Goal: Communication & Community: Answer question/provide support

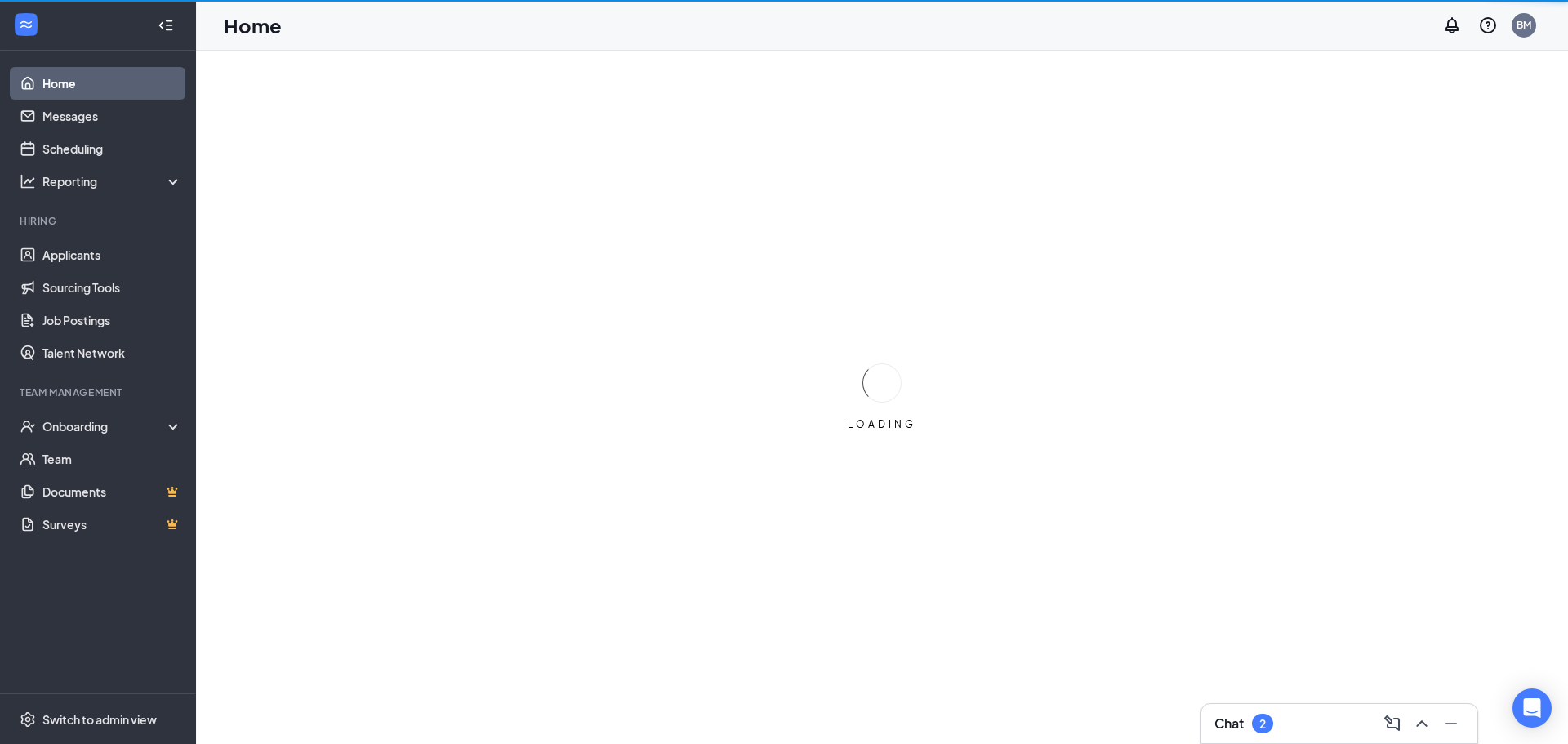
click at [1250, 725] on div "Chat 2" at bounding box center [1244, 723] width 59 height 20
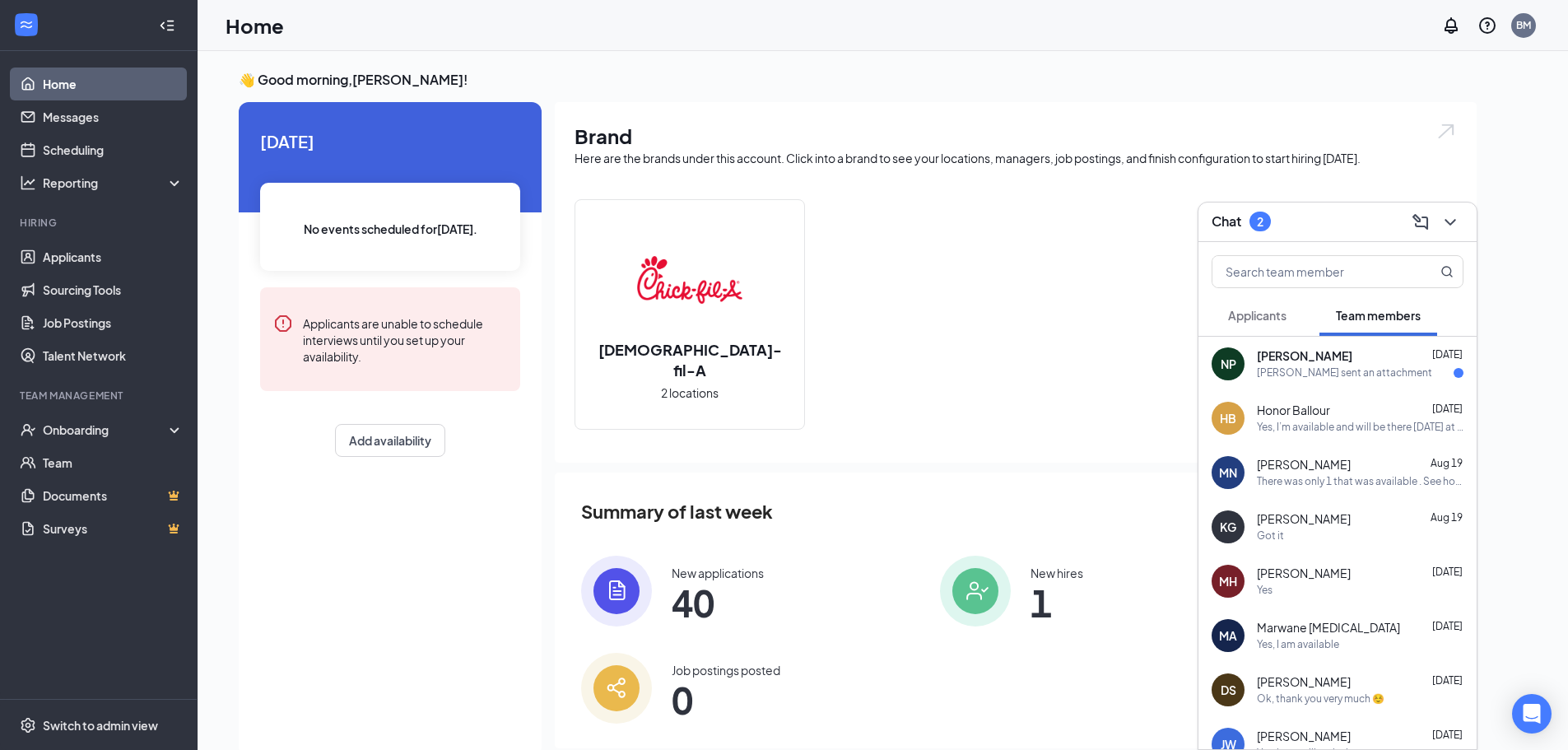
click at [1234, 318] on span "Applicants" at bounding box center [1257, 315] width 58 height 15
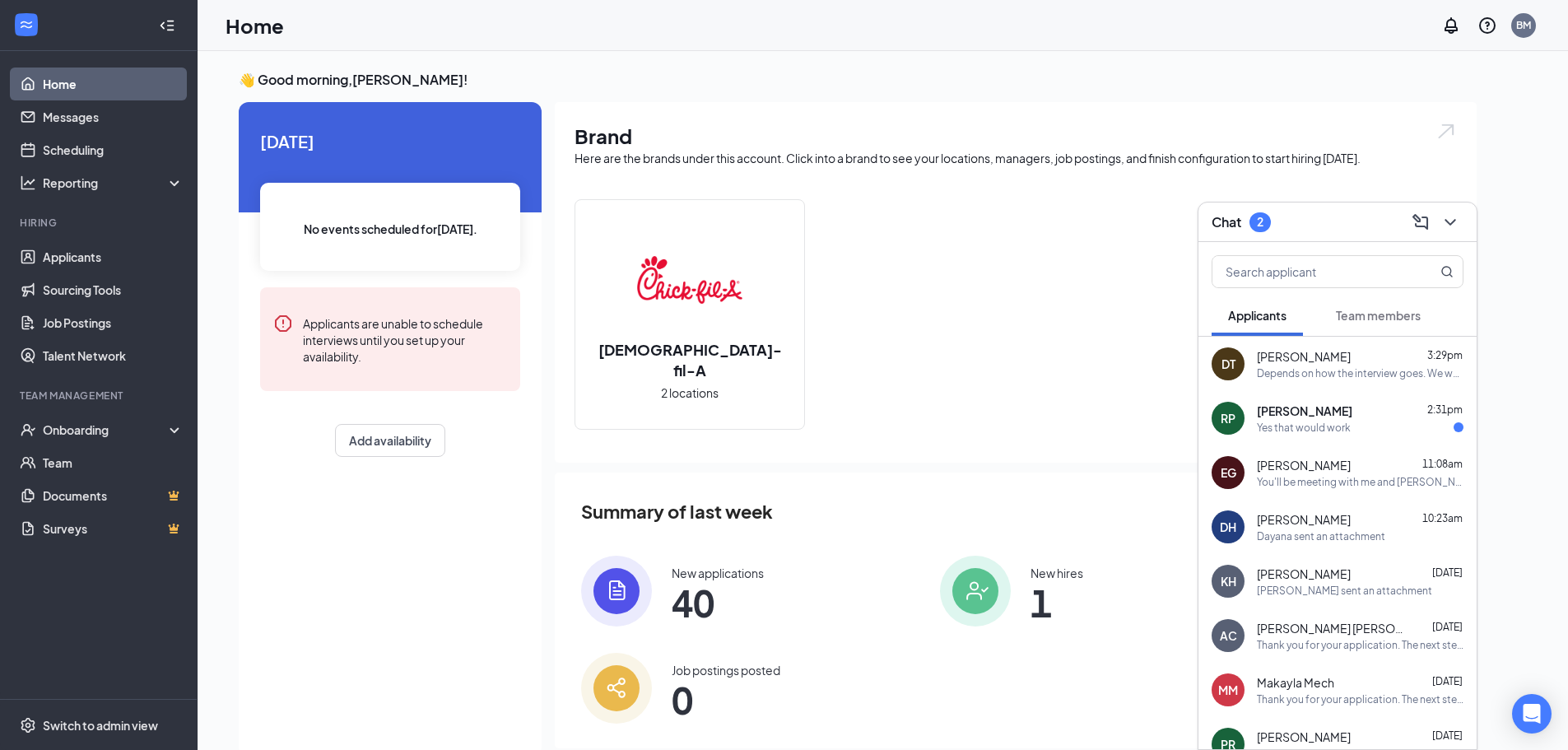
click at [1316, 572] on span "[PERSON_NAME]" at bounding box center [1304, 573] width 94 height 16
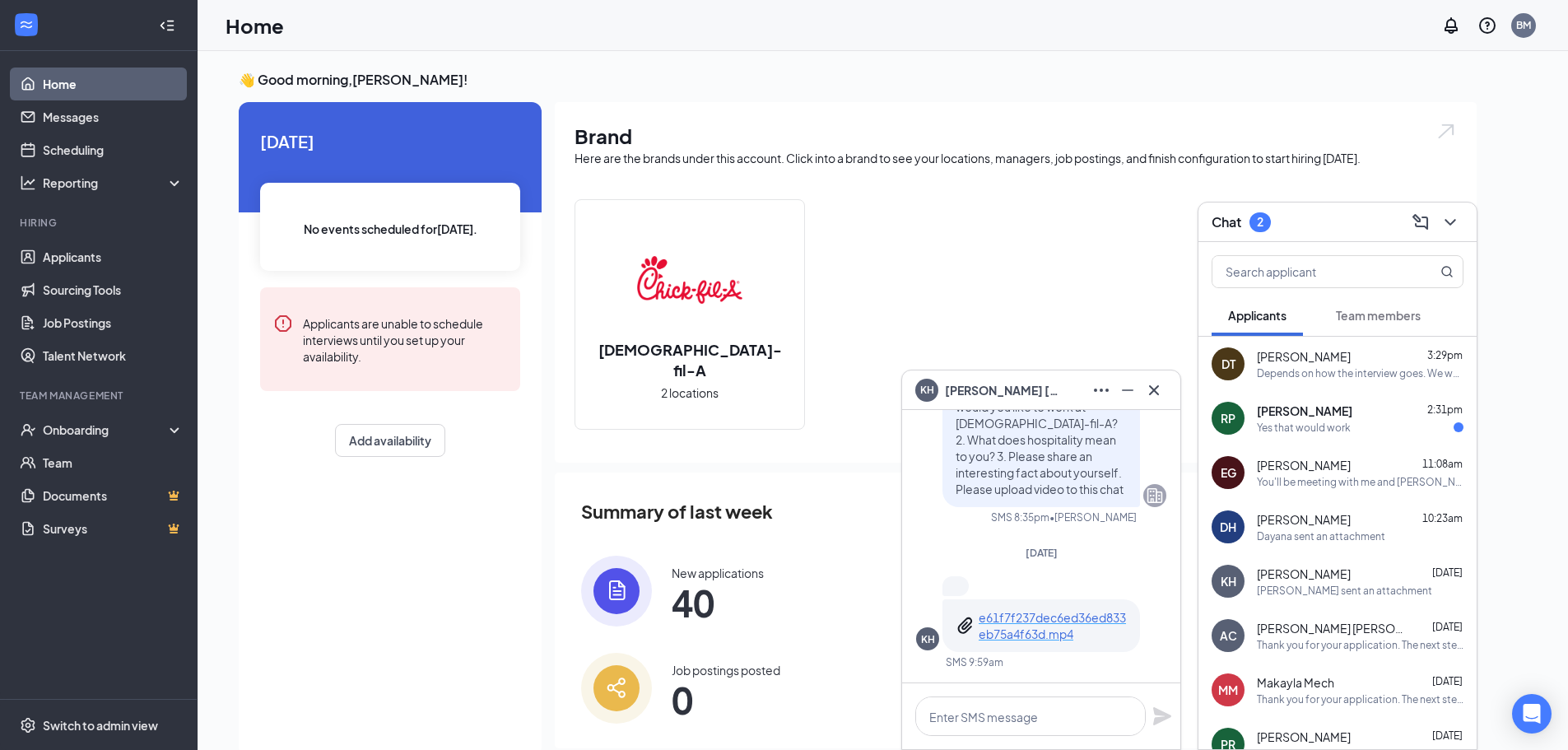
click at [1007, 613] on p "e61f7f237dec6ed36ed833eb75a4f63d.mp4" at bounding box center [1052, 625] width 148 height 33
click at [1328, 539] on div "Dayana sent an attachment" at bounding box center [1321, 536] width 128 height 14
click at [1049, 613] on p "355baef6a1db9fcd3501fa8a26503ca8.3gp" at bounding box center [1052, 625] width 148 height 33
click at [1162, 391] on icon "Cross" at bounding box center [1154, 390] width 20 height 20
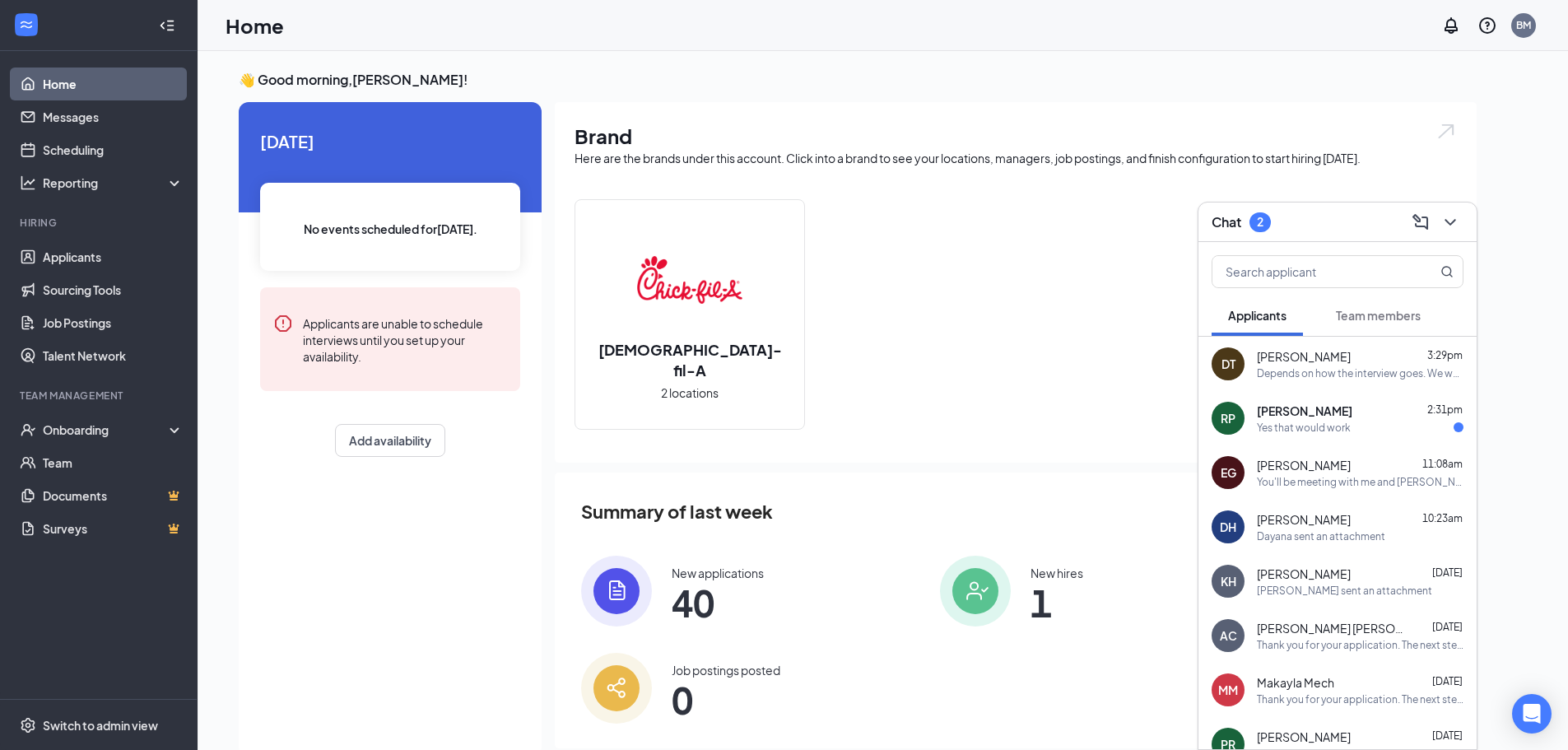
click at [1302, 486] on div "You'll be meeting with me and [PERSON_NAME], the Director of Operations at our …" at bounding box center [1360, 482] width 206 height 14
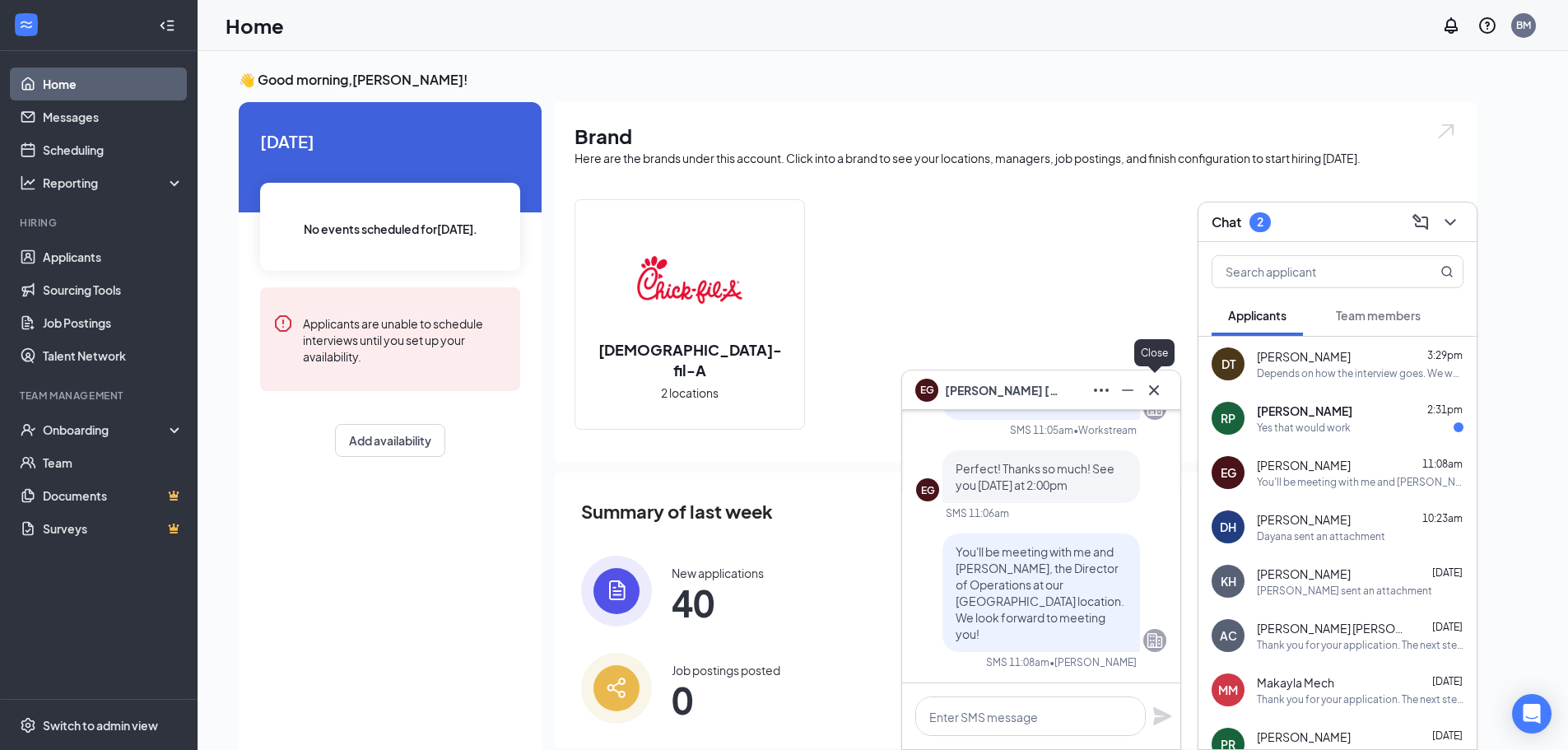
click at [1159, 392] on icon "Cross" at bounding box center [1154, 390] width 20 height 20
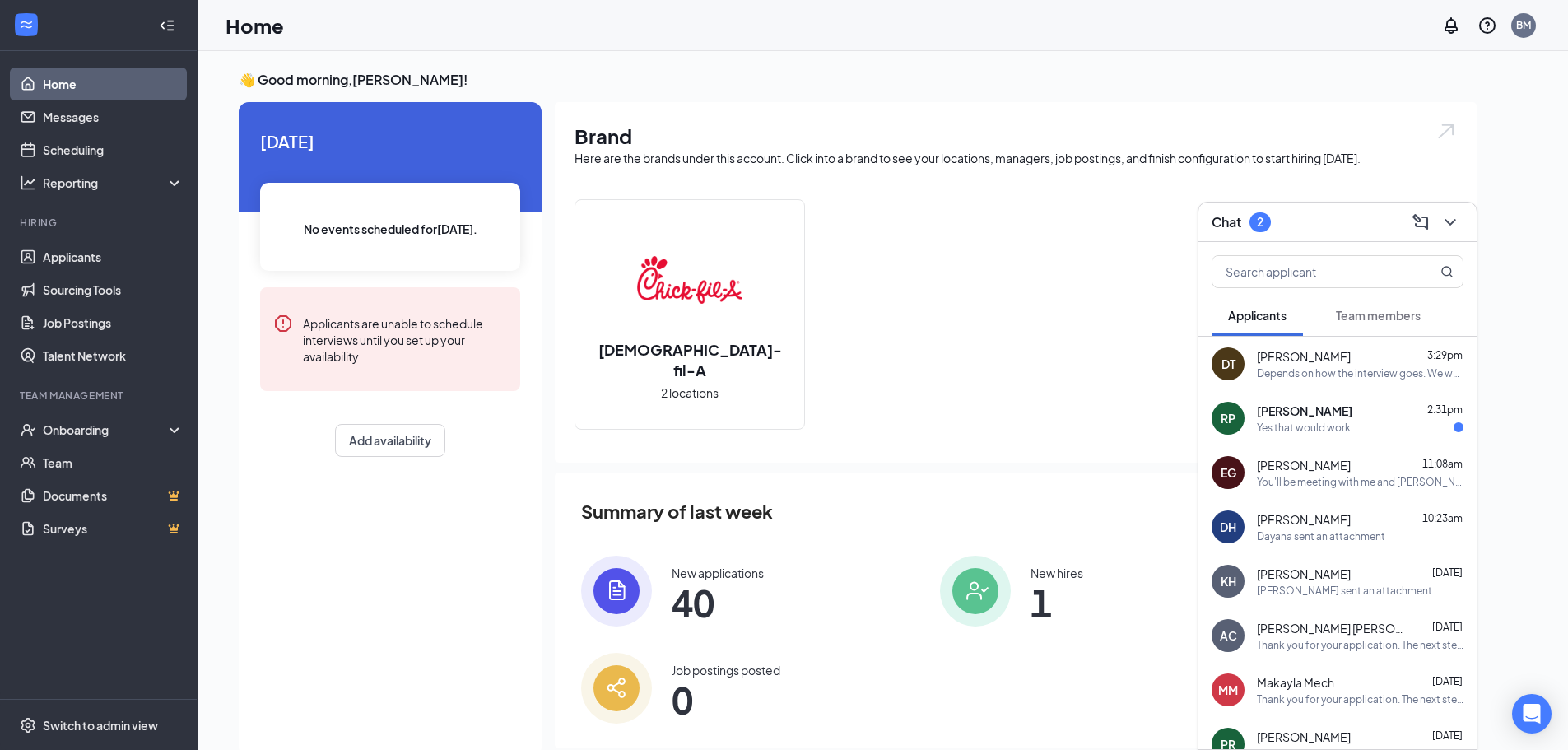
click at [1325, 435] on div "RP [PERSON_NAME] 2:31pm Yes that would work" at bounding box center [1338, 418] width 278 height 54
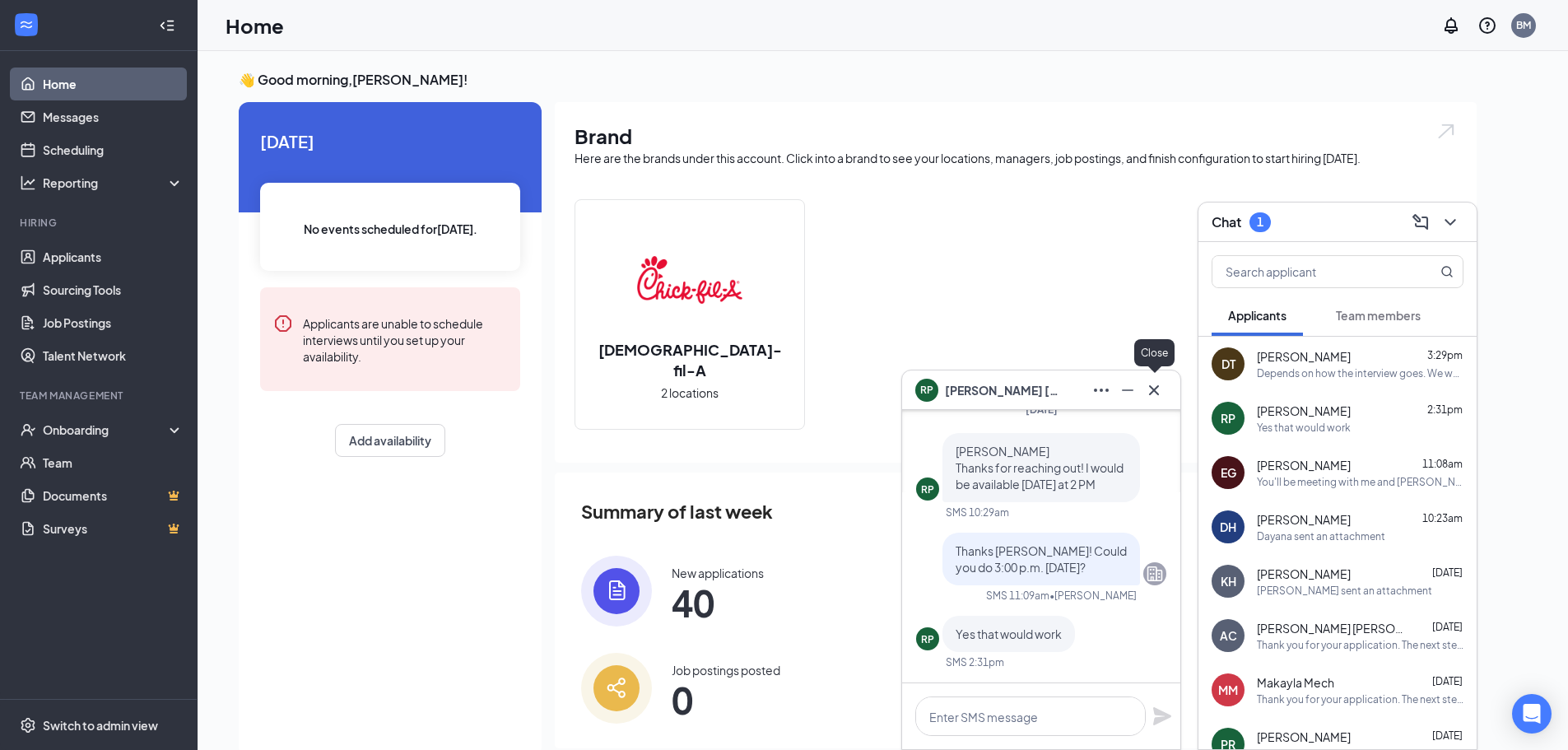
click at [1148, 398] on icon "Cross" at bounding box center [1154, 390] width 20 height 20
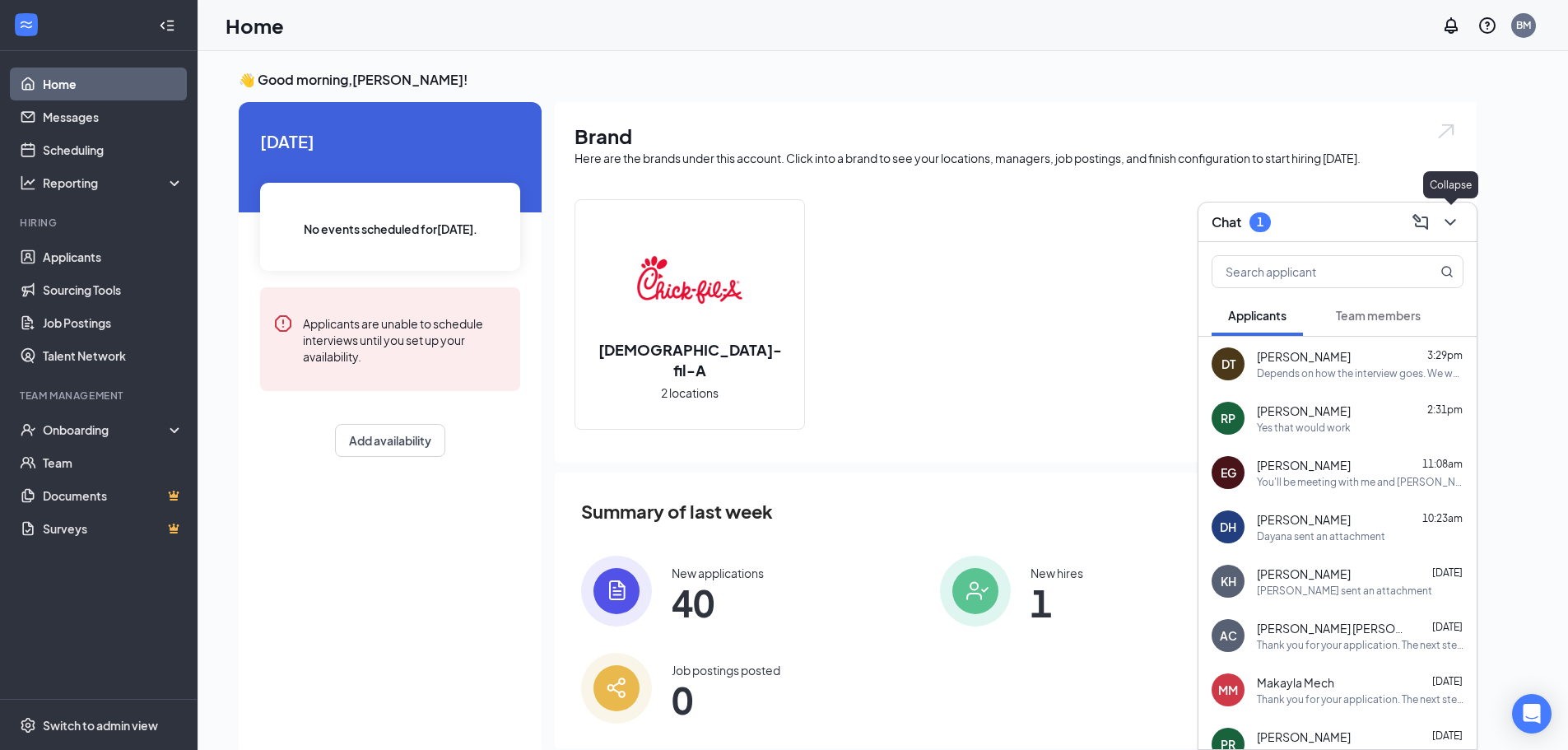
click at [1450, 222] on icon "ChevronDown" at bounding box center [1450, 222] width 20 height 20
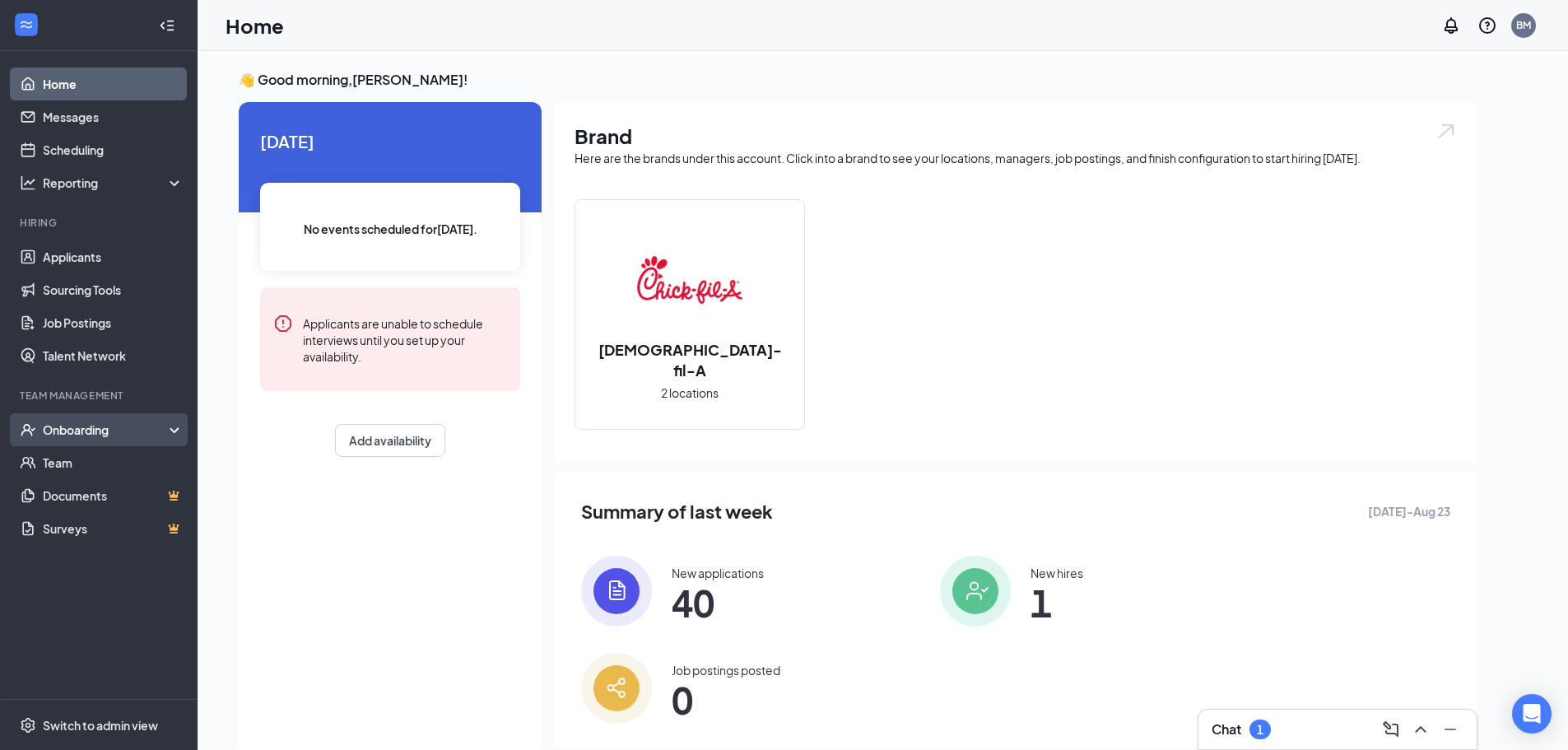
click at [87, 429] on div "Onboarding" at bounding box center [106, 429] width 127 height 16
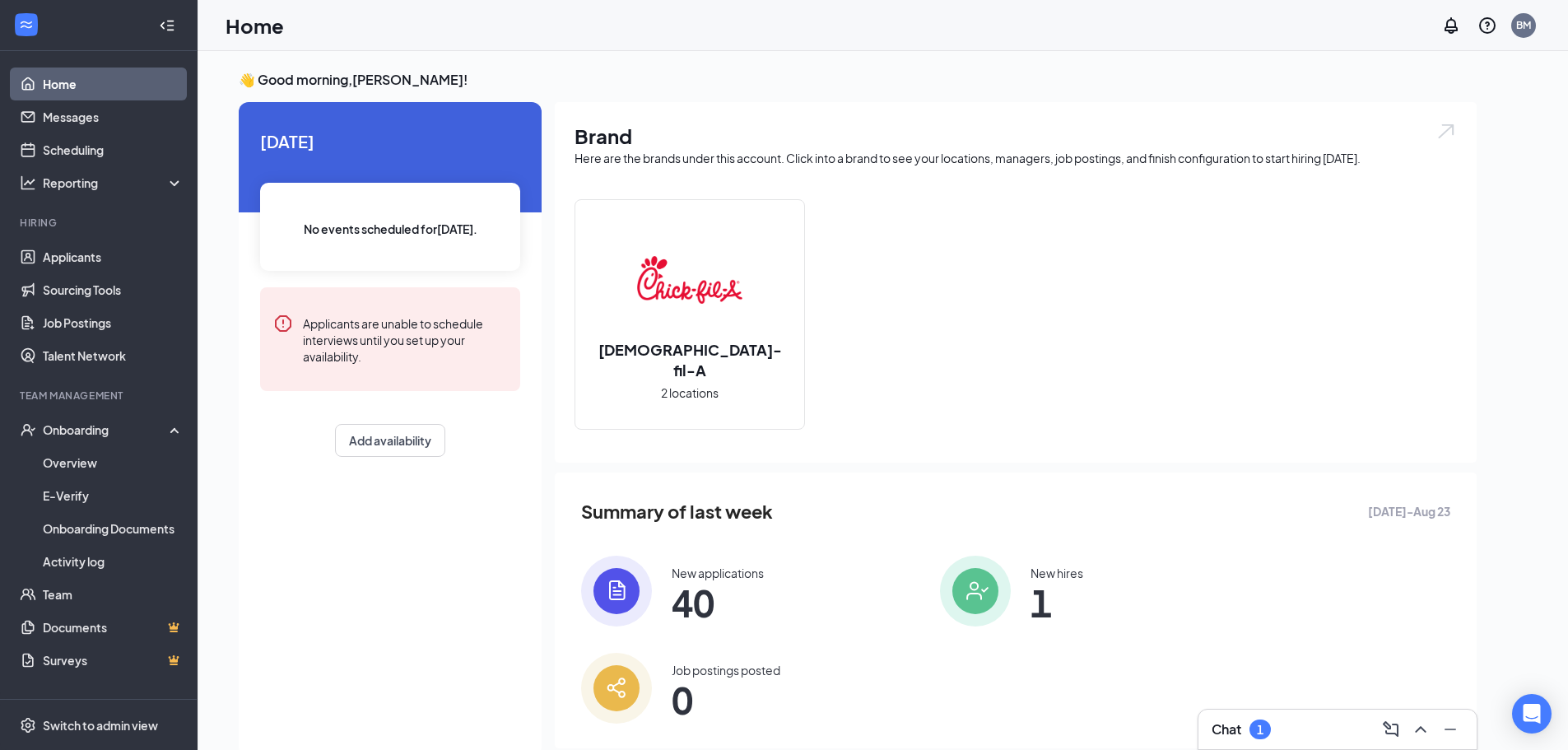
click at [1293, 729] on div "Chat 1" at bounding box center [1338, 729] width 252 height 27
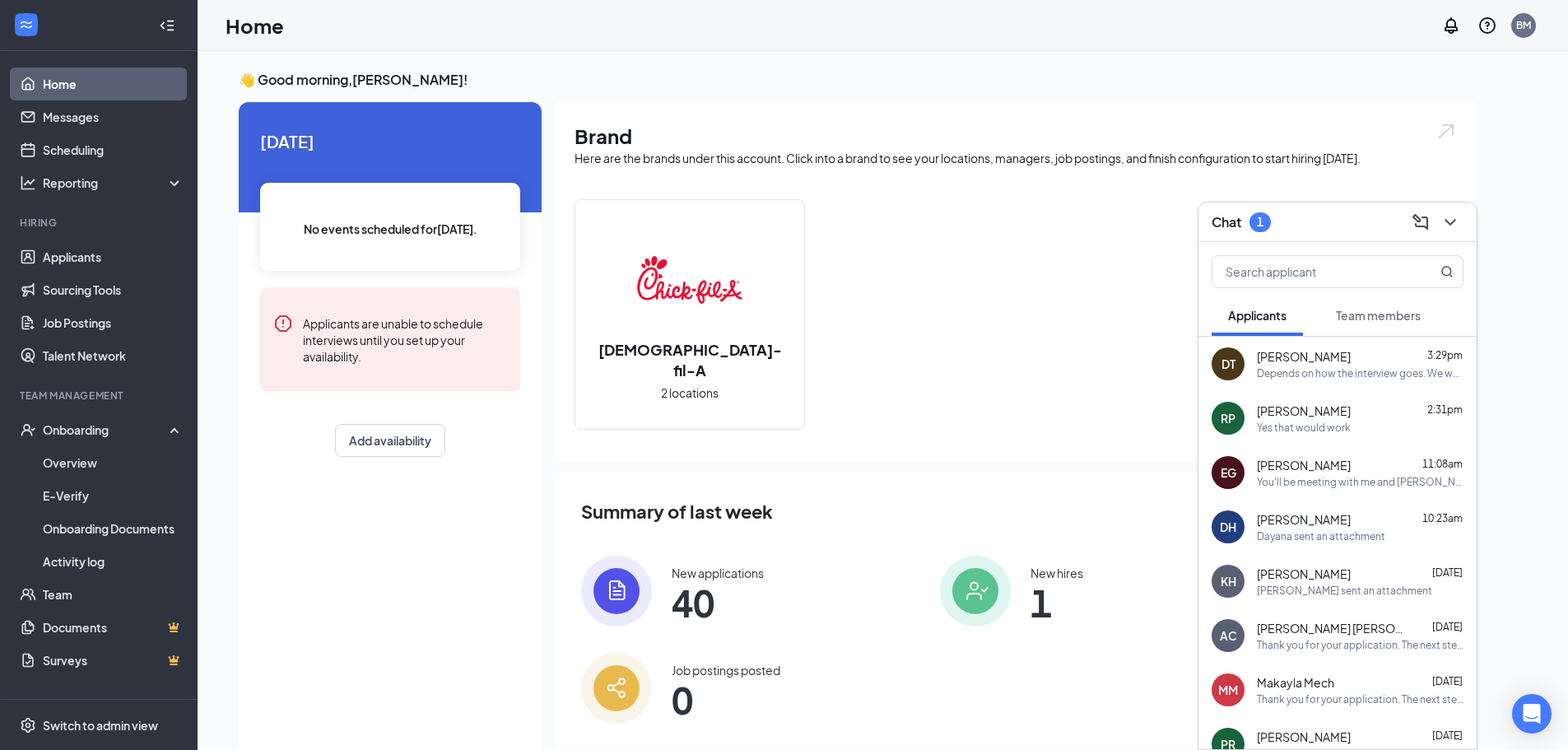
click at [1384, 300] on button "Team members" at bounding box center [1378, 315] width 117 height 41
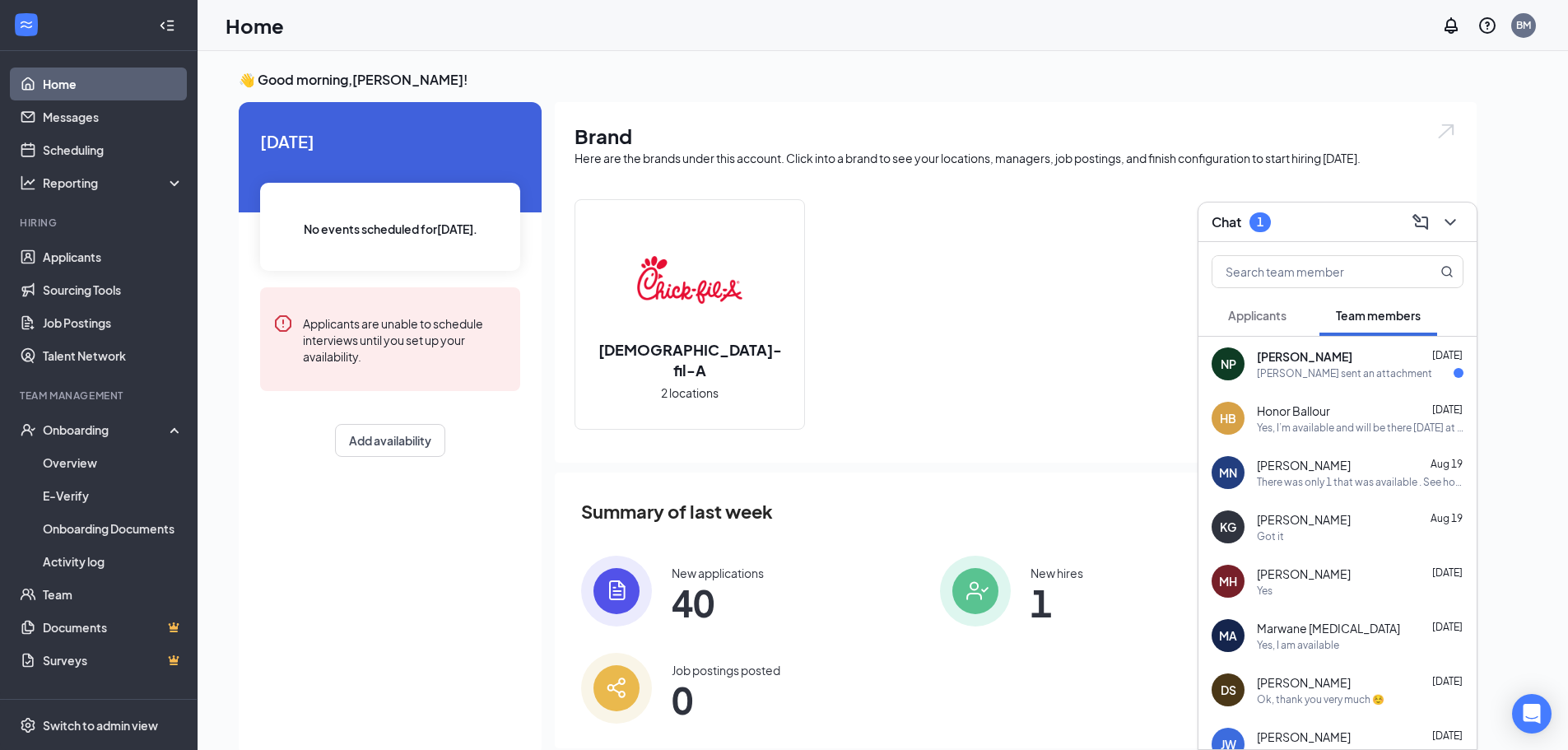
click at [1291, 364] on span "[PERSON_NAME]" at bounding box center [1305, 356] width 96 height 16
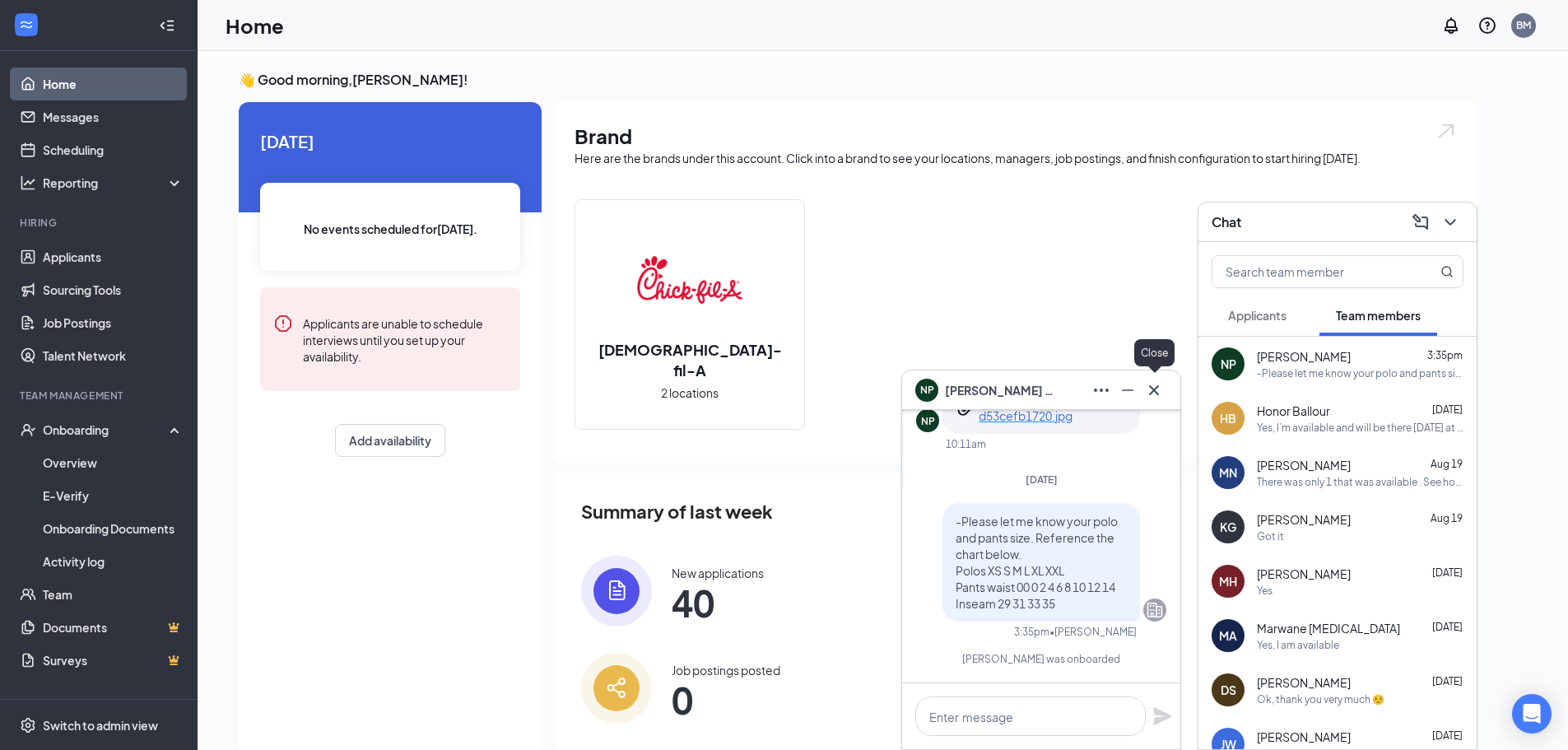
click at [1154, 399] on icon "Cross" at bounding box center [1154, 390] width 20 height 20
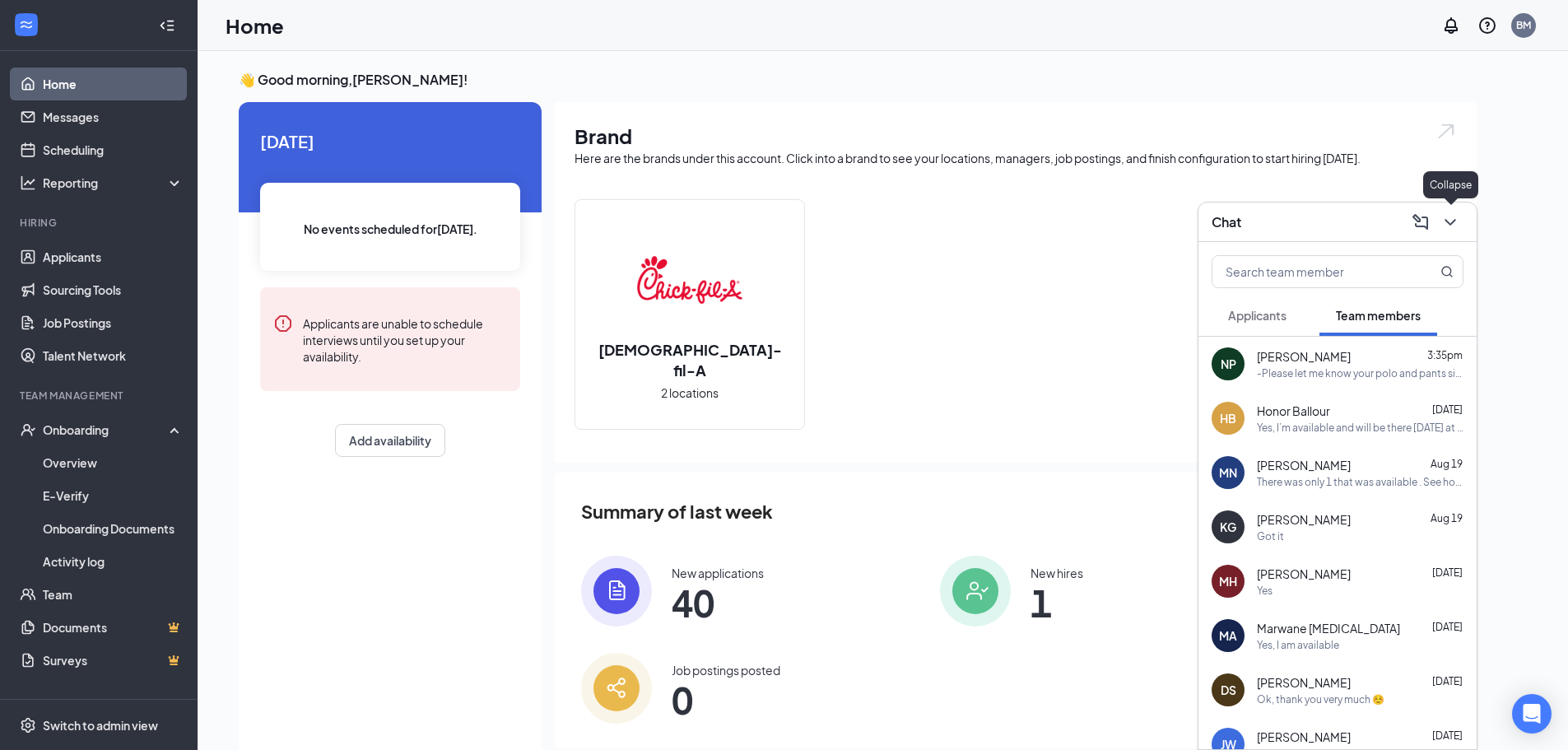
click at [1446, 227] on icon "ChevronDown" at bounding box center [1450, 222] width 20 height 20
